Goal: Transaction & Acquisition: Purchase product/service

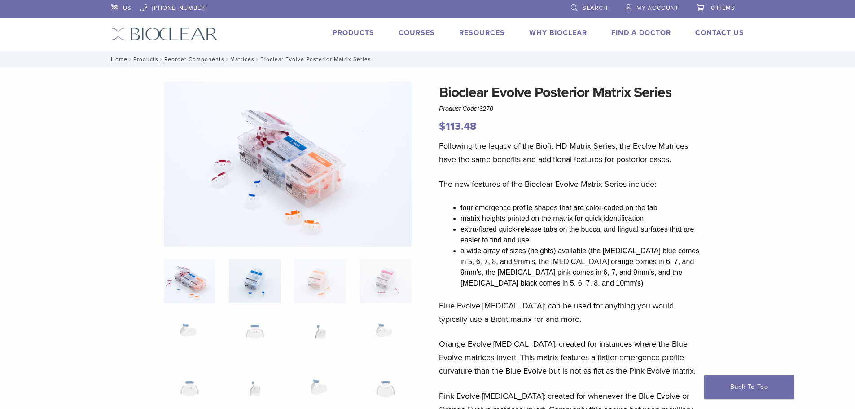
click at [245, 292] on img at bounding box center [255, 280] width 52 height 45
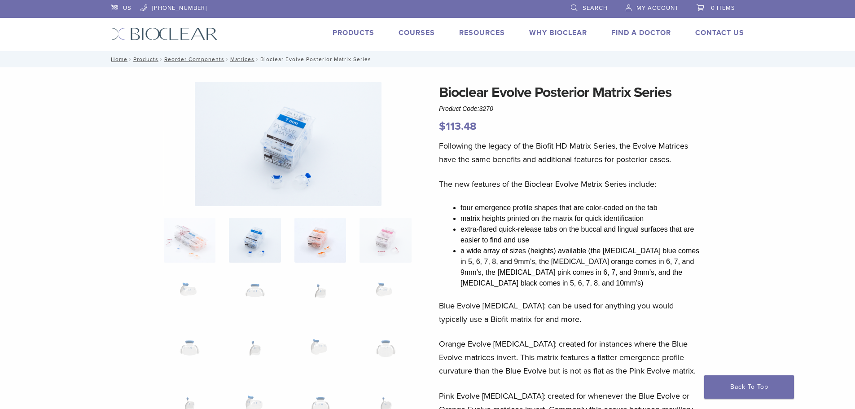
click at [311, 260] on img at bounding box center [320, 240] width 52 height 45
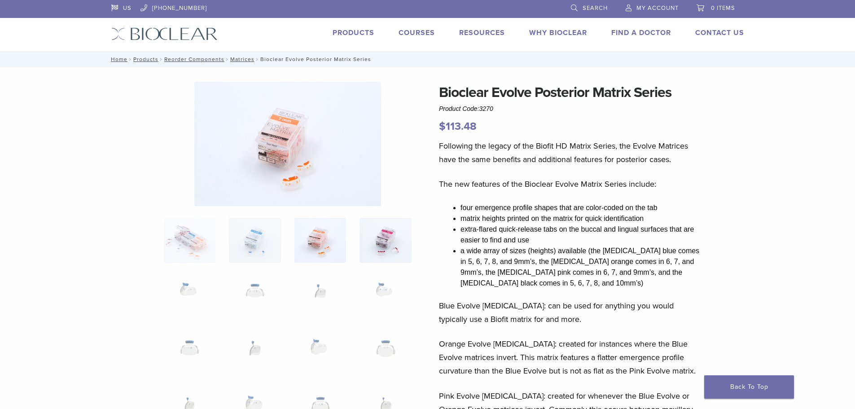
click at [370, 260] on img at bounding box center [385, 240] width 52 height 45
click at [380, 290] on img at bounding box center [385, 296] width 52 height 45
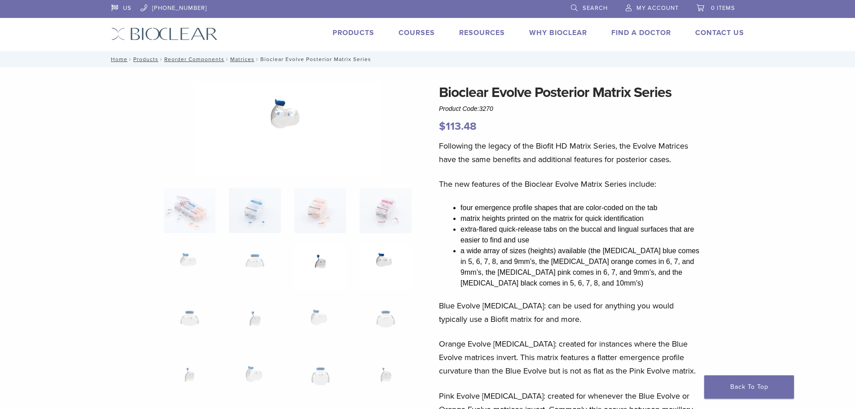
click at [320, 268] on img at bounding box center [320, 267] width 52 height 45
click at [261, 267] on img at bounding box center [255, 267] width 52 height 45
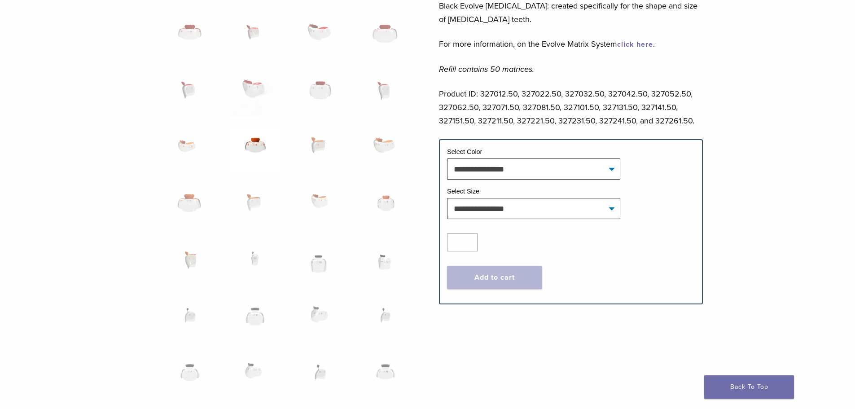
scroll to position [449, 0]
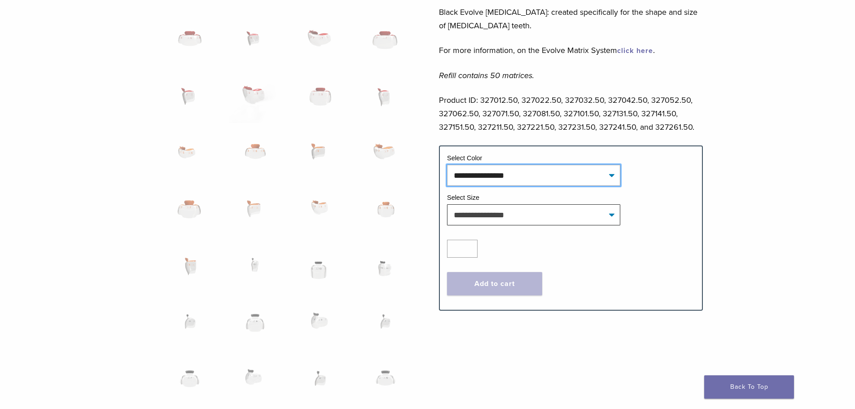
click at [488, 178] on select "**********" at bounding box center [533, 175] width 173 height 21
click at [488, 180] on select "**********" at bounding box center [533, 175] width 173 height 21
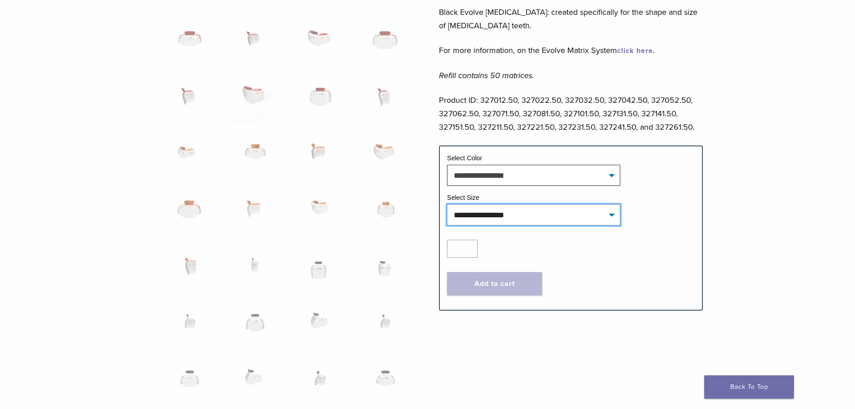
click at [488, 219] on select "**********" at bounding box center [533, 214] width 173 height 21
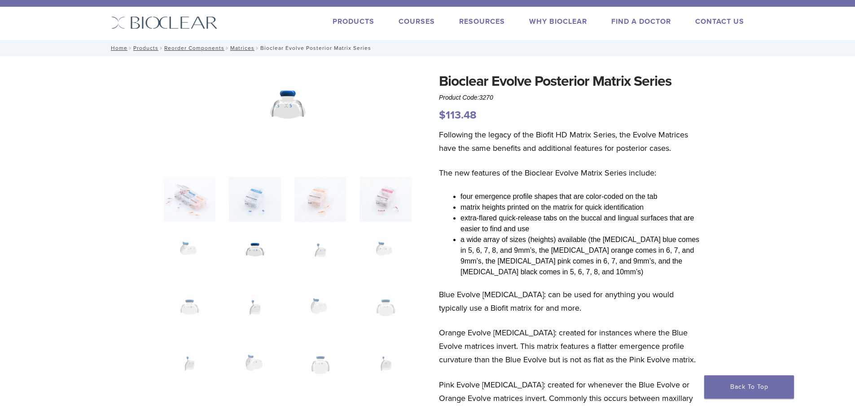
scroll to position [0, 0]
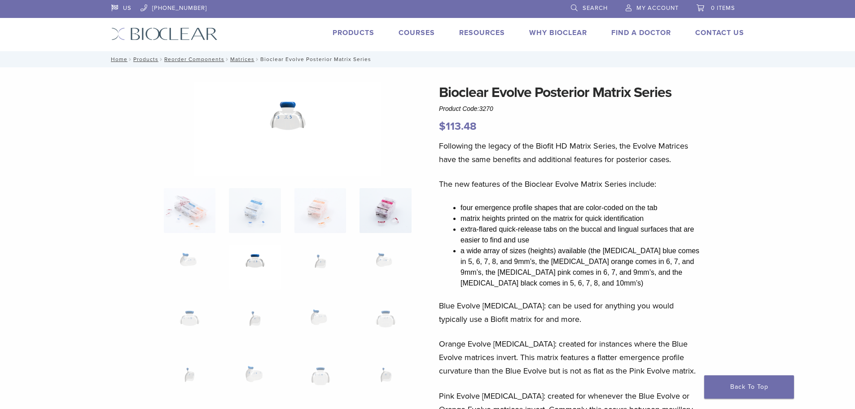
click at [379, 227] on img at bounding box center [385, 210] width 52 height 45
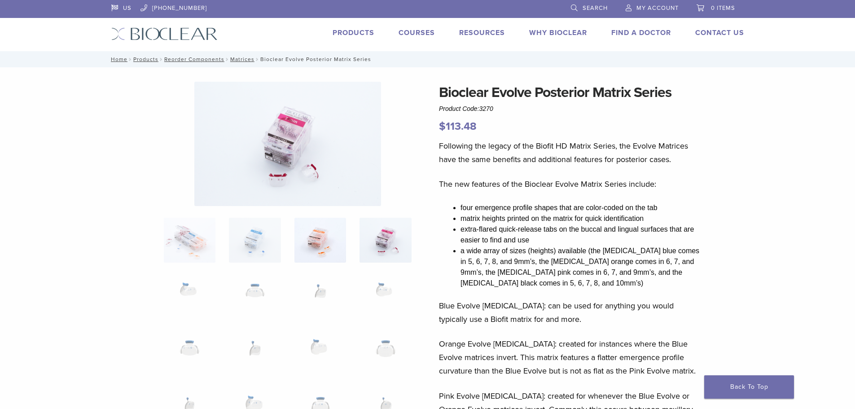
click at [328, 245] on img at bounding box center [320, 240] width 52 height 45
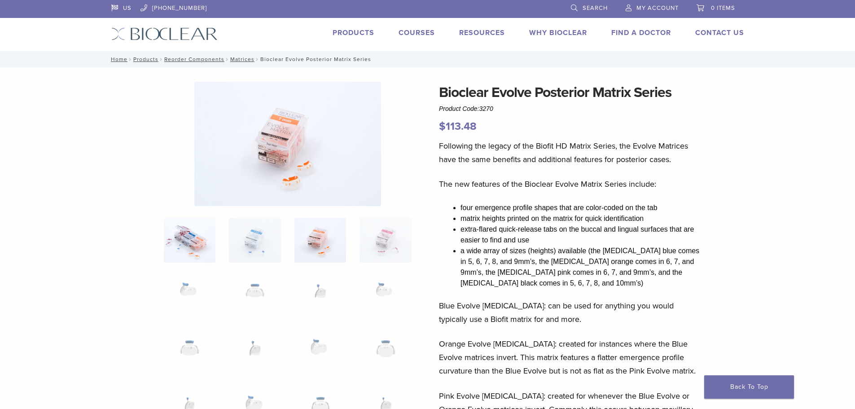
click at [184, 246] on img at bounding box center [190, 240] width 52 height 45
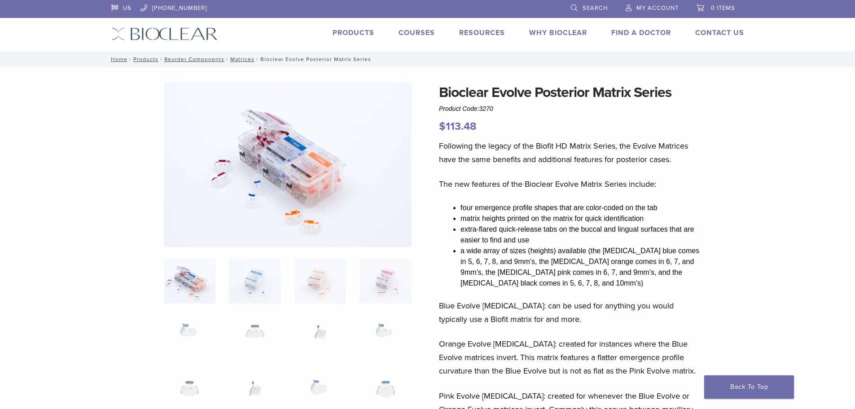
click at [345, 34] on link "Products" at bounding box center [354, 32] width 42 height 9
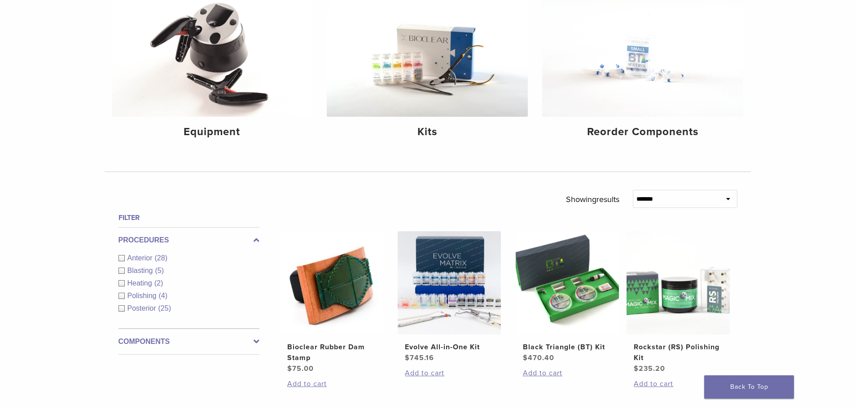
scroll to position [180, 0]
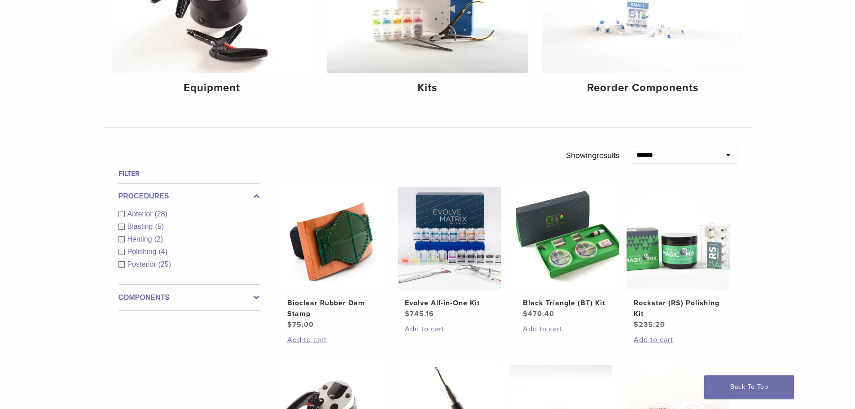
click at [127, 263] on div "Posterior (25)" at bounding box center [188, 264] width 141 height 11
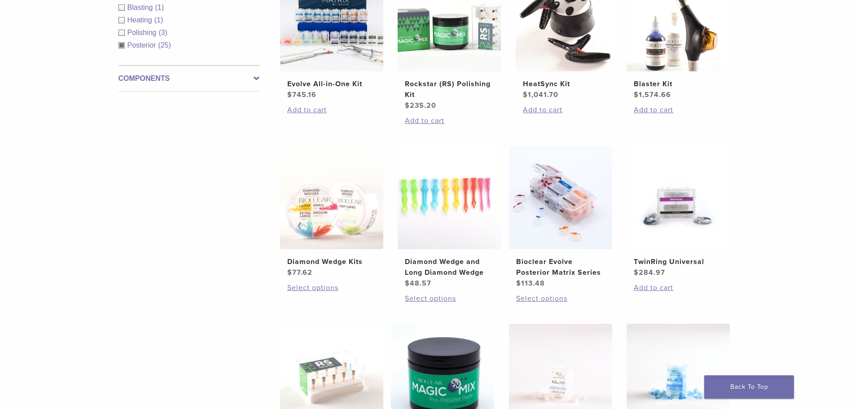
scroll to position [404, 0]
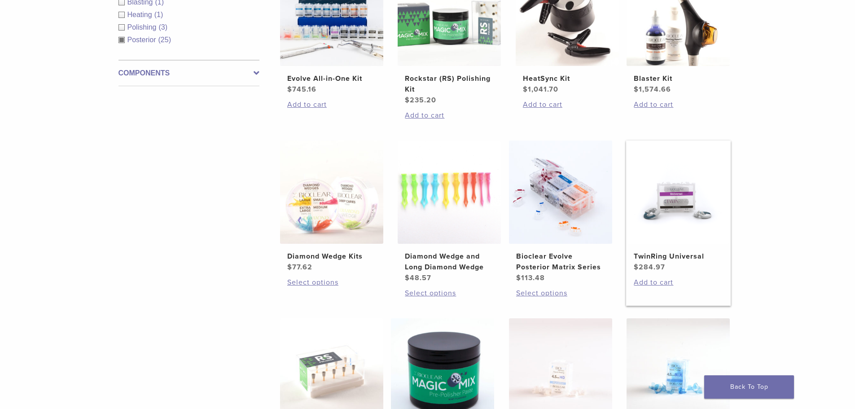
click at [642, 258] on h2 "TwinRing Universal" at bounding box center [678, 256] width 89 height 11
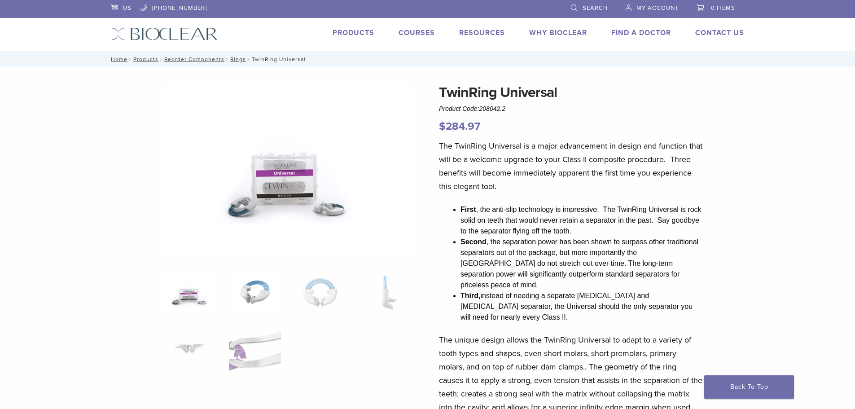
click at [259, 298] on img at bounding box center [255, 292] width 52 height 45
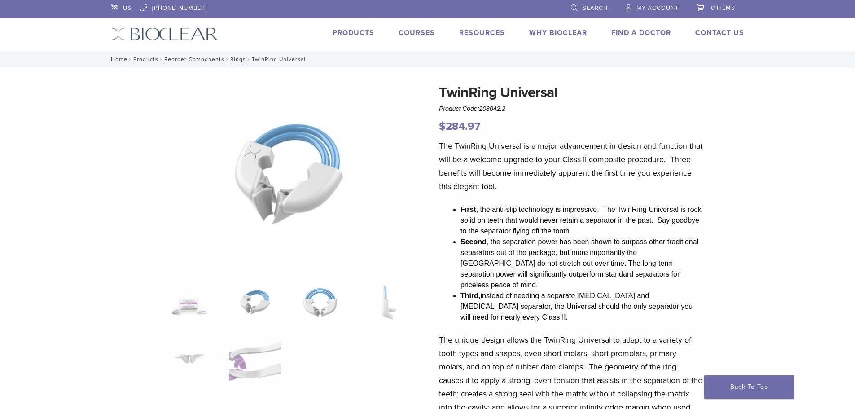
click at [320, 308] on img at bounding box center [320, 302] width 52 height 45
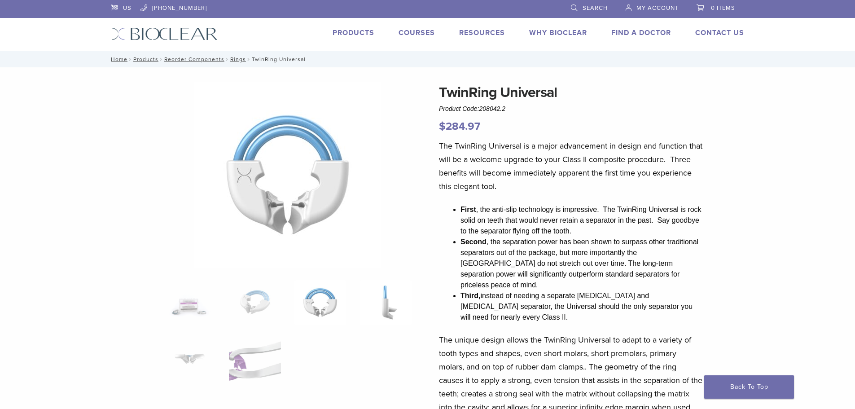
click at [377, 303] on img at bounding box center [385, 302] width 52 height 45
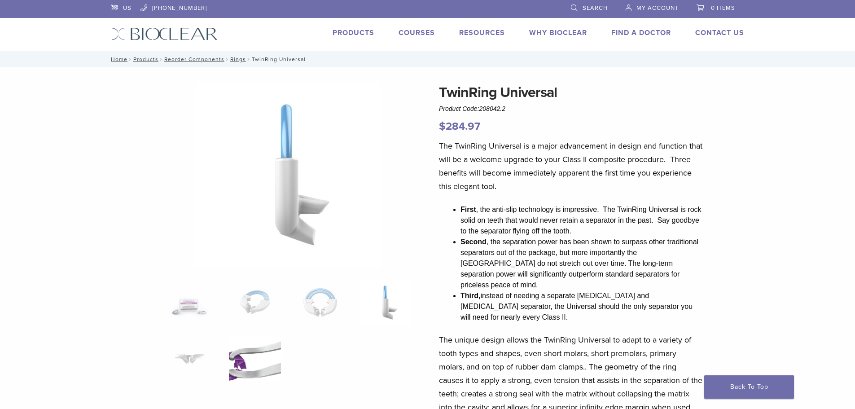
click at [261, 362] on img at bounding box center [255, 359] width 52 height 45
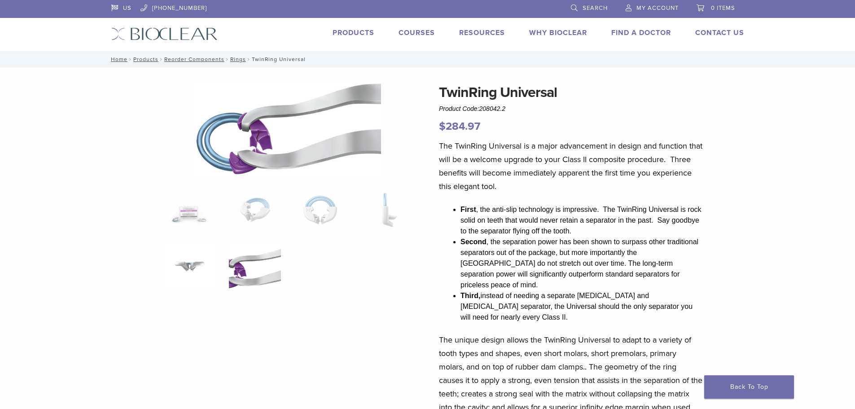
click at [198, 274] on img at bounding box center [190, 266] width 52 height 45
